Goal: Information Seeking & Learning: Learn about a topic

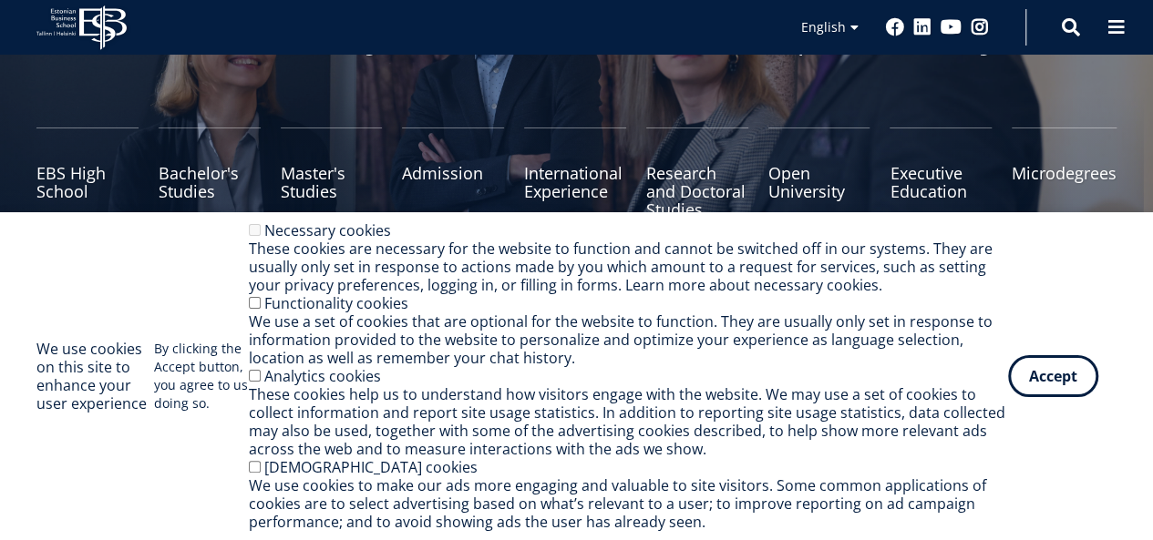
scroll to position [182, 0]
click at [1080, 362] on button "Accept" at bounding box center [1053, 373] width 90 height 42
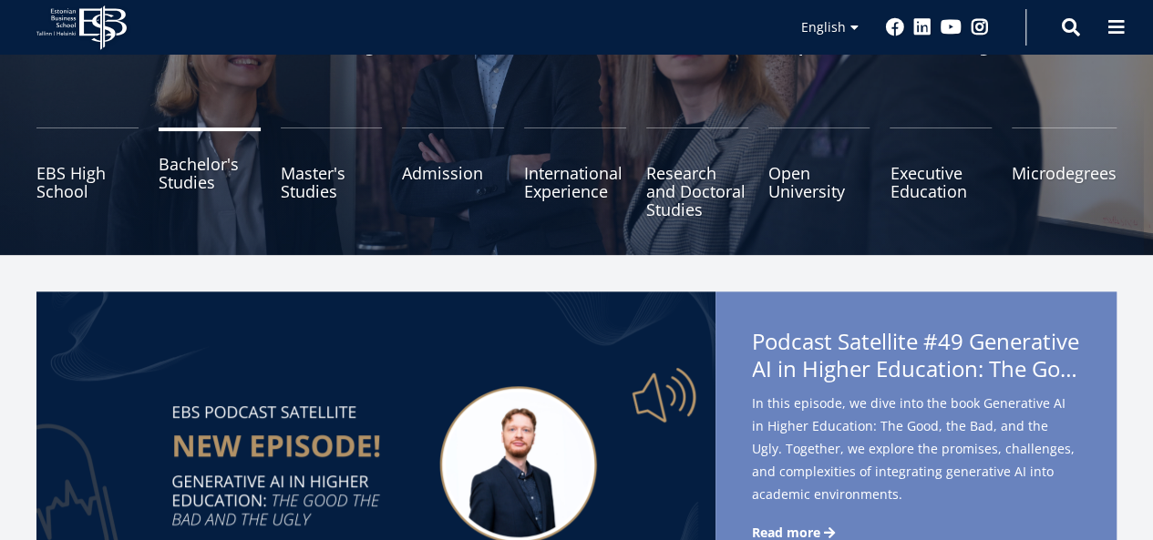
click at [228, 200] on link "Bachelor's Studies" at bounding box center [210, 173] width 102 height 91
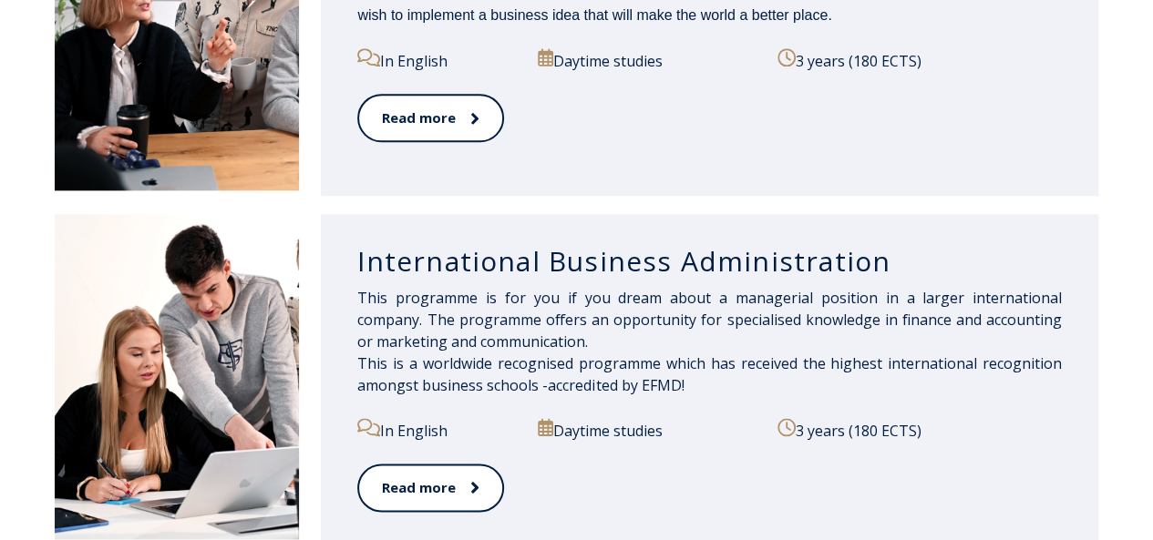
scroll to position [1184, 0]
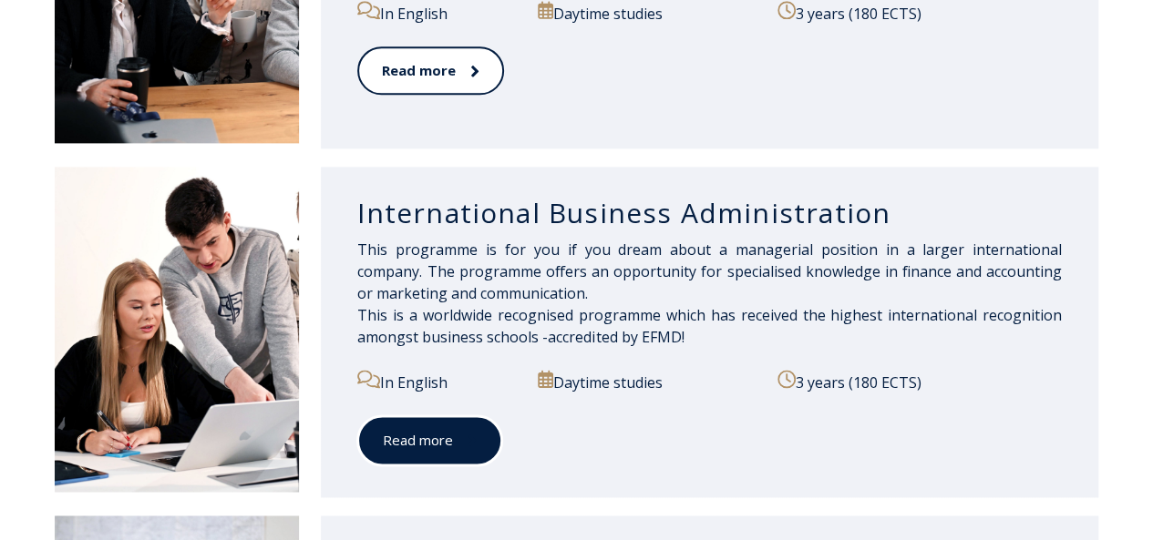
click at [492, 437] on link "Read more" at bounding box center [429, 440] width 145 height 50
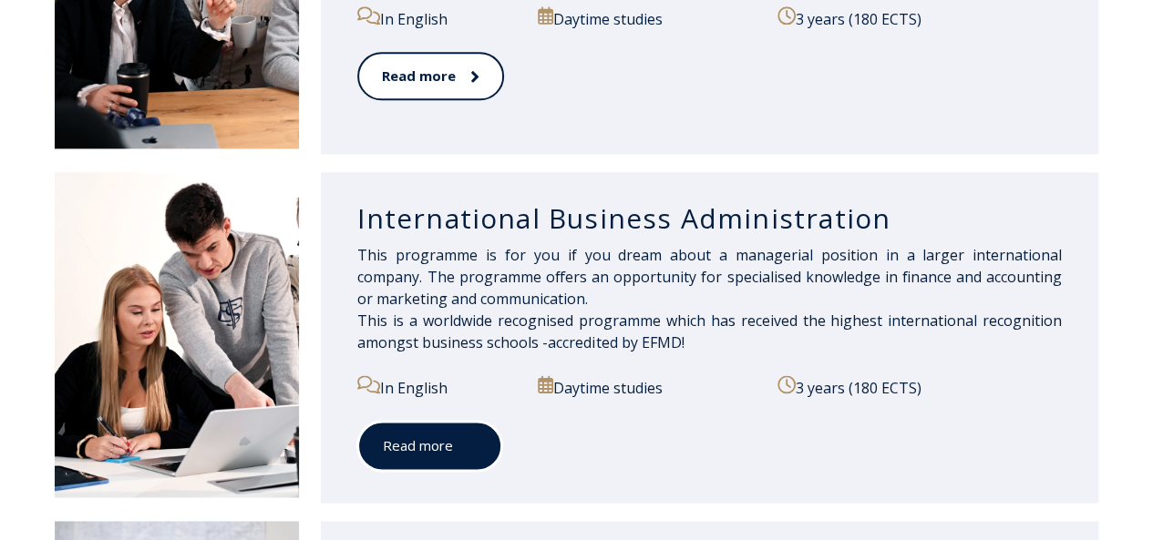
click at [479, 447] on link "Read more" at bounding box center [429, 446] width 145 height 50
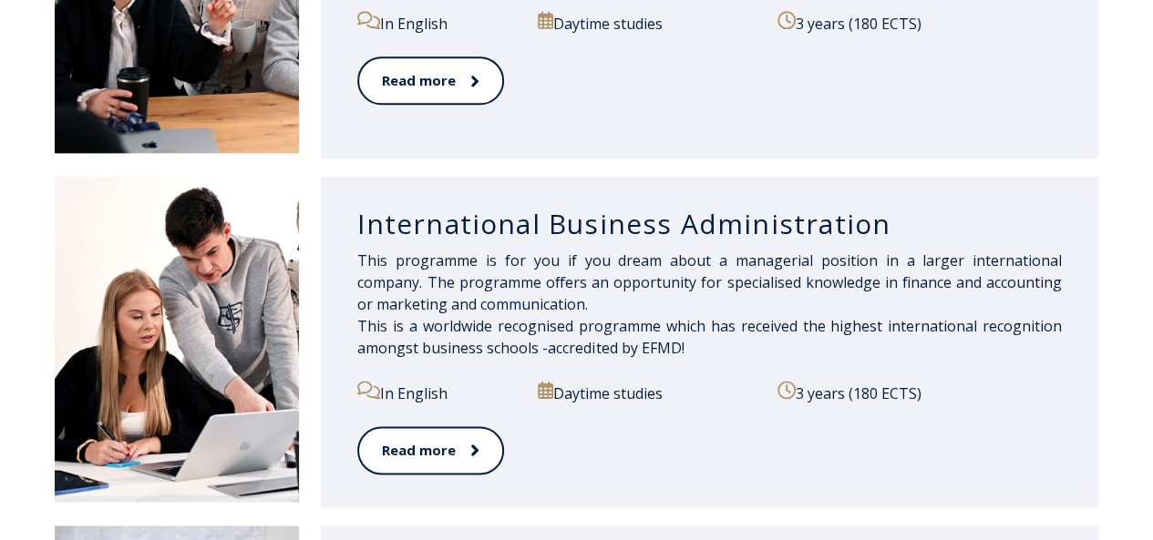
click at [450, 466] on div "Read more" at bounding box center [709, 461] width 704 height 70
click at [459, 456] on link "Read more" at bounding box center [429, 450] width 145 height 50
